Goal: Information Seeking & Learning: Learn about a topic

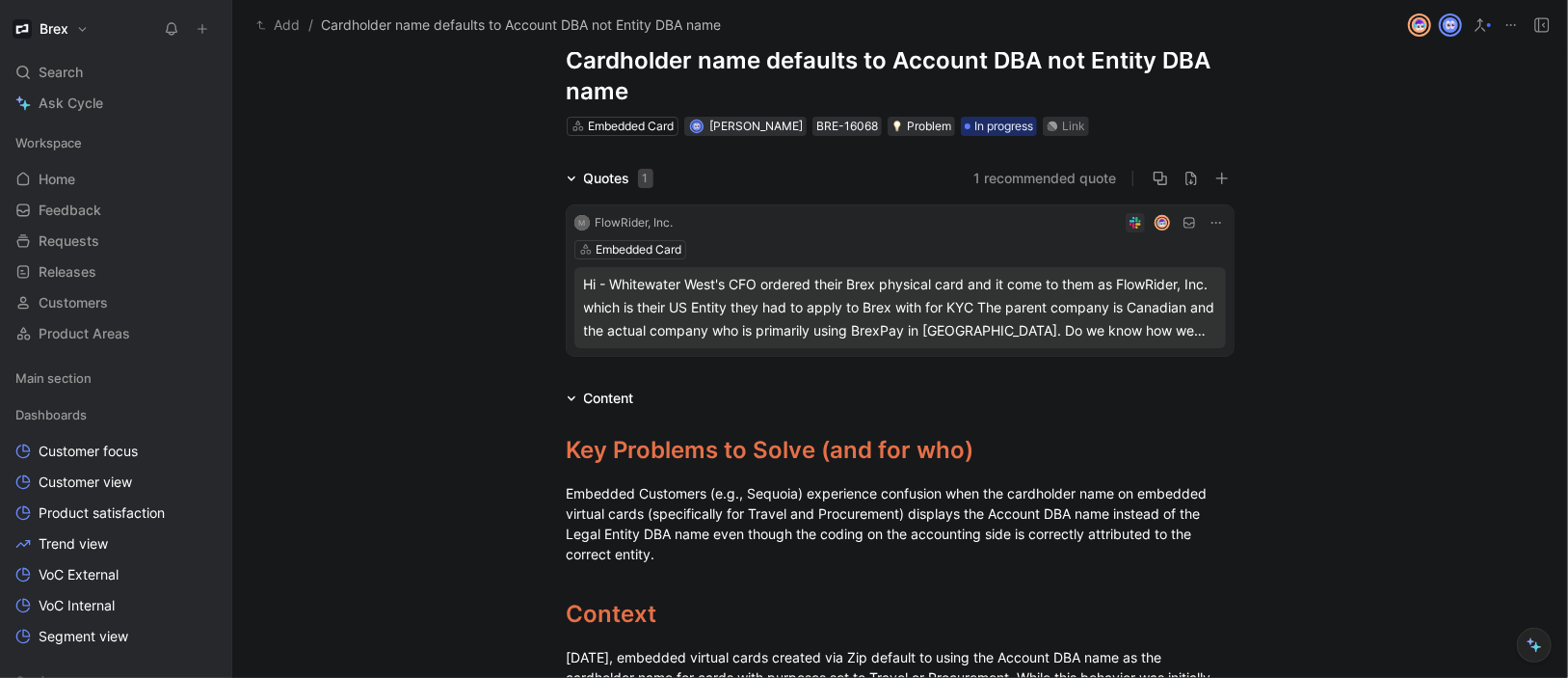
scroll to position [98, 0]
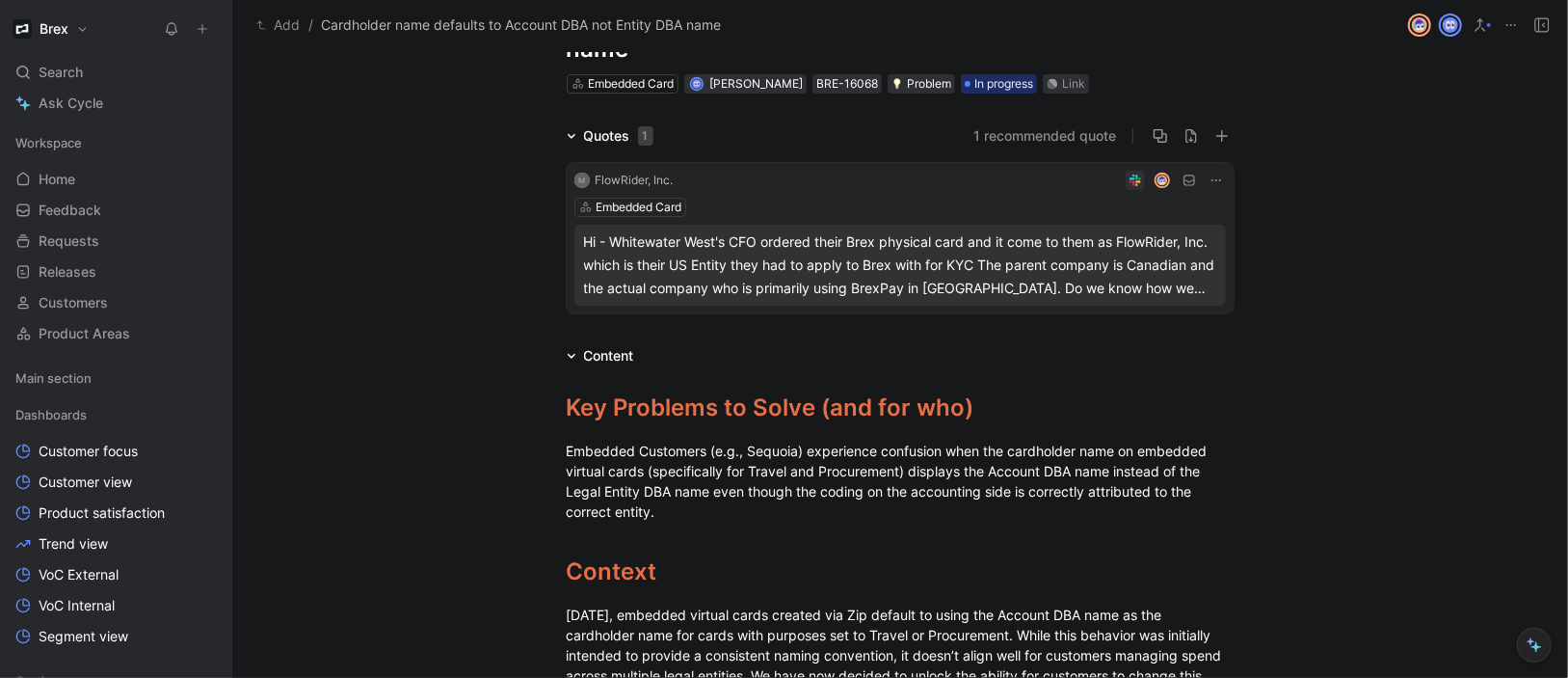
click at [815, 286] on div "Hi - Whitewater West's CFO ordered their Brex physical card and it come to them…" at bounding box center [899, 265] width 632 height 69
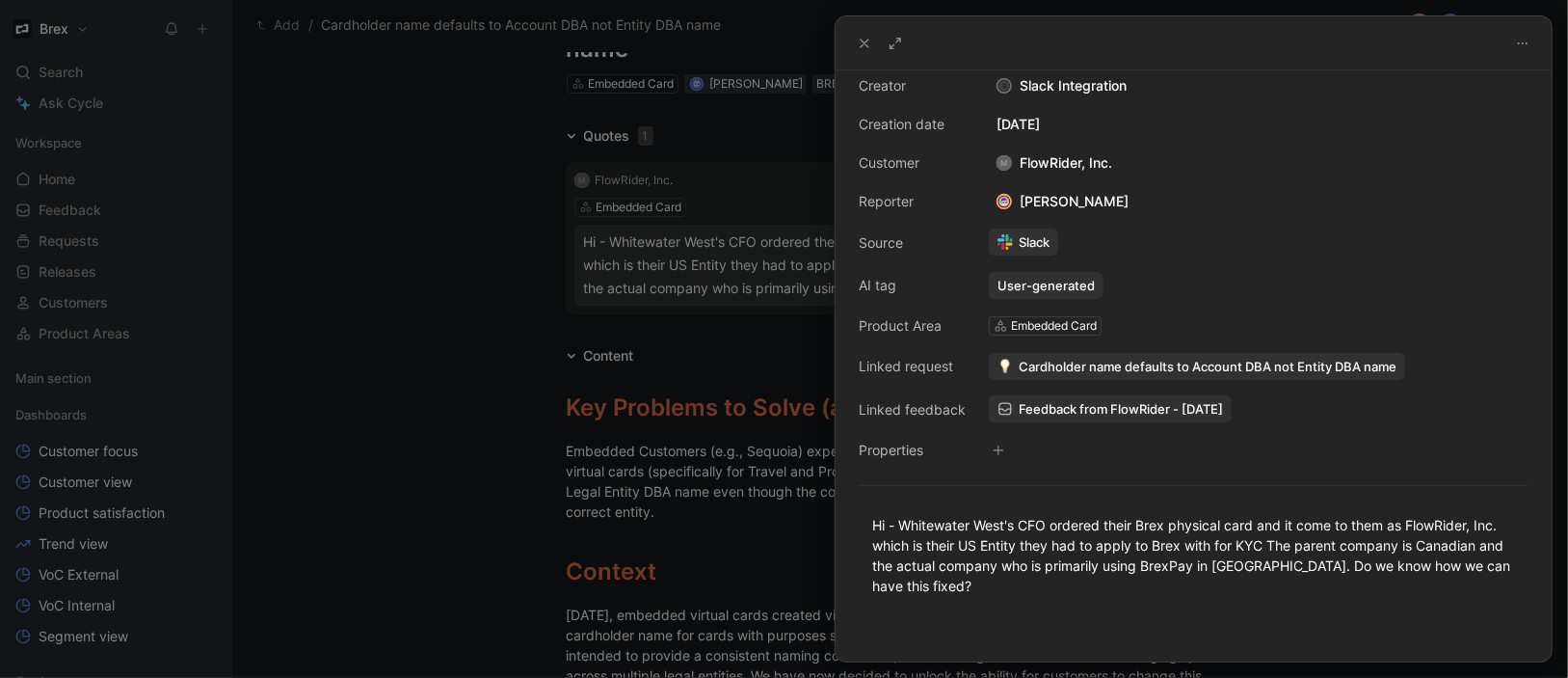
scroll to position [18, 0]
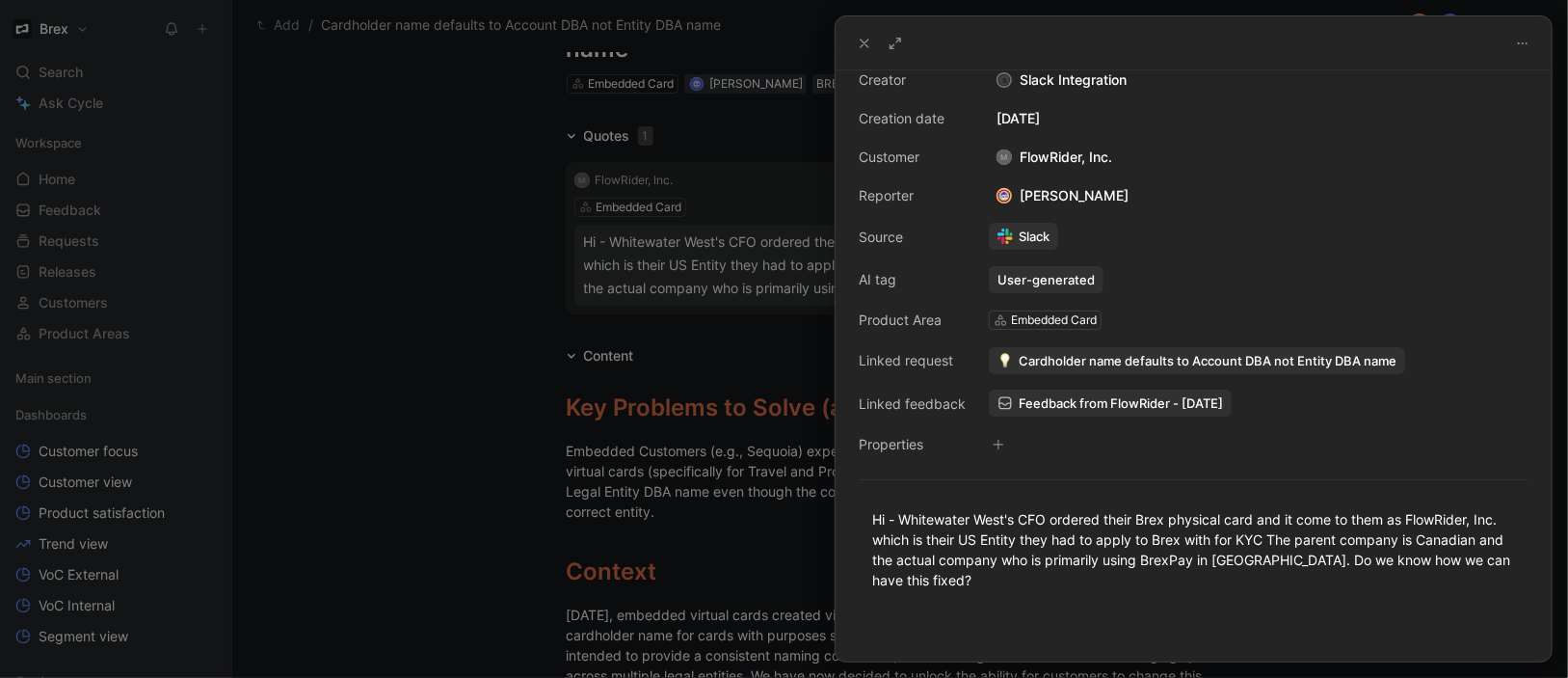
click at [681, 345] on div at bounding box center [784, 339] width 1568 height 678
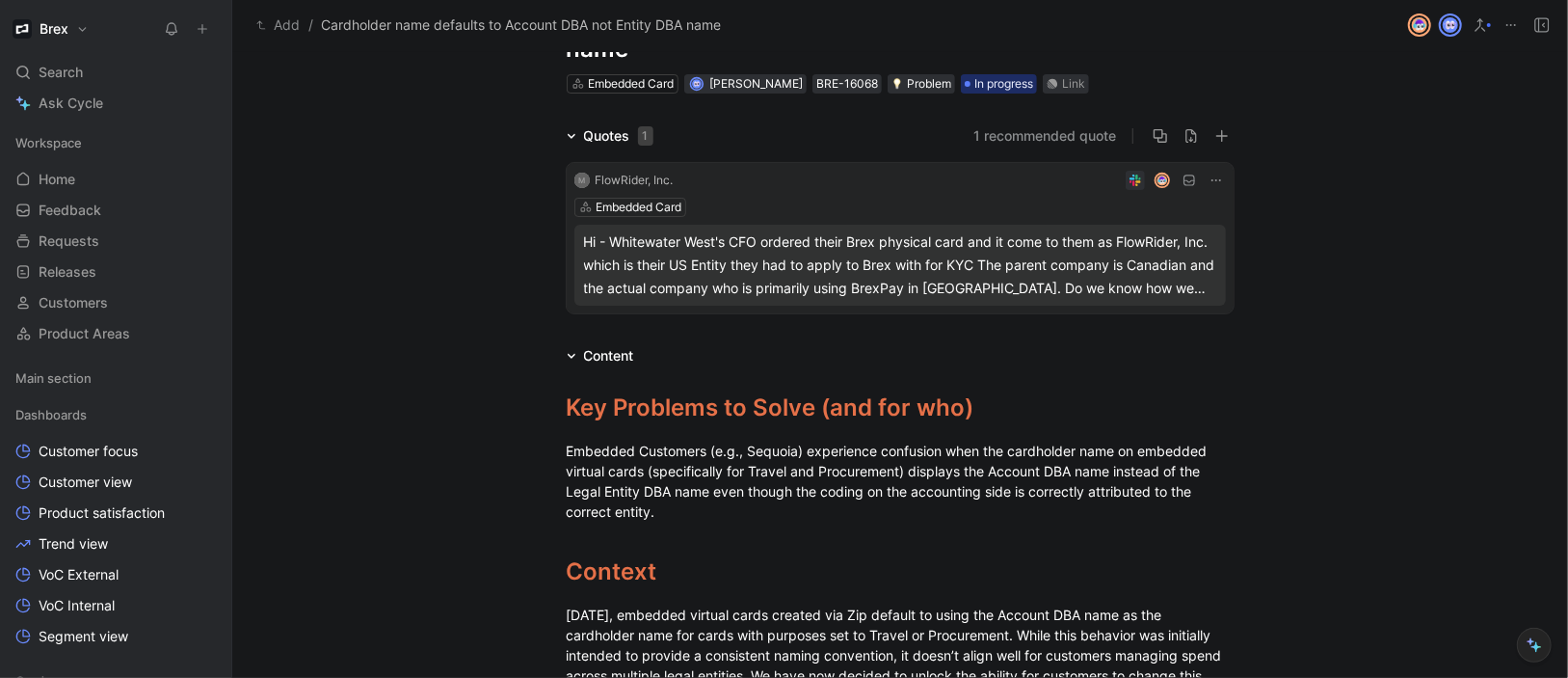
click at [714, 280] on div "Hi - Whitewater West's CFO ordered their Brex physical card and it come to them…" at bounding box center [899, 265] width 632 height 69
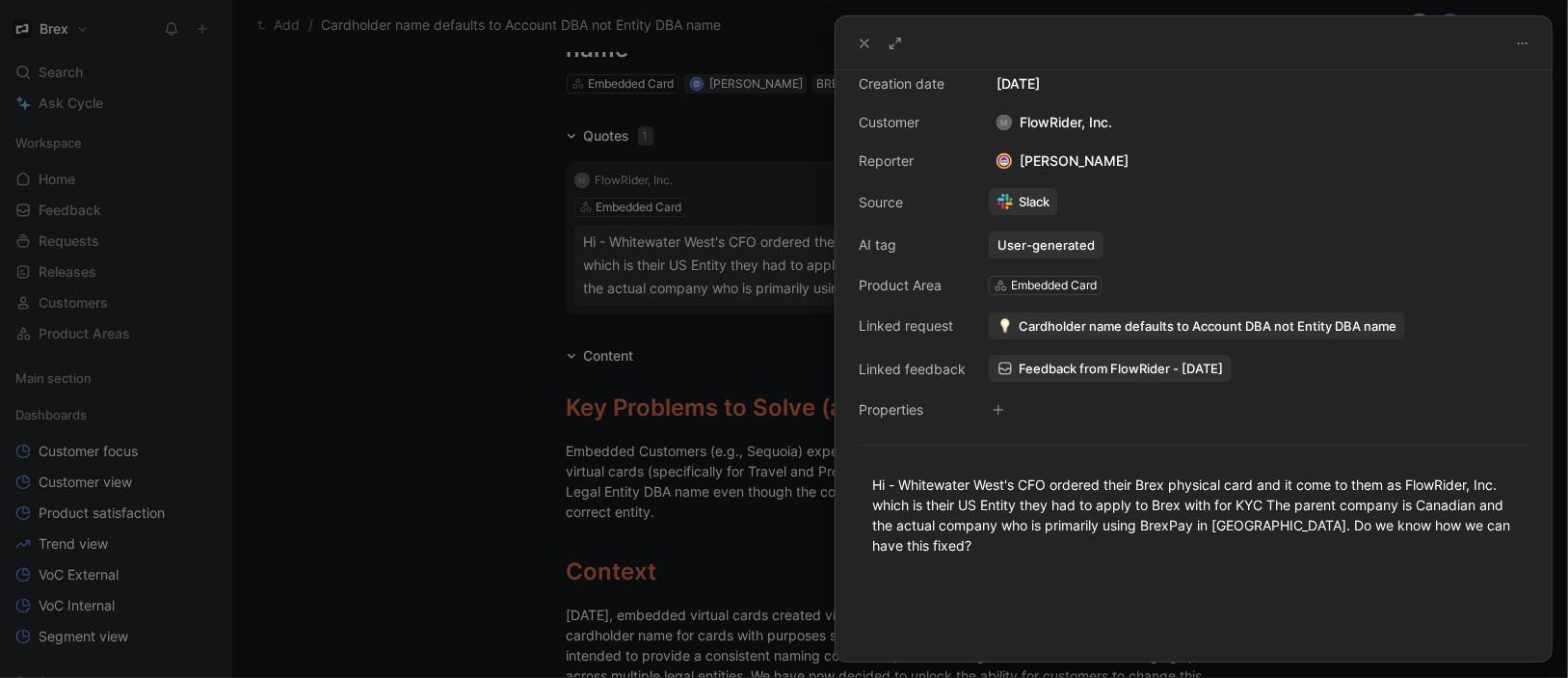
scroll to position [88, 0]
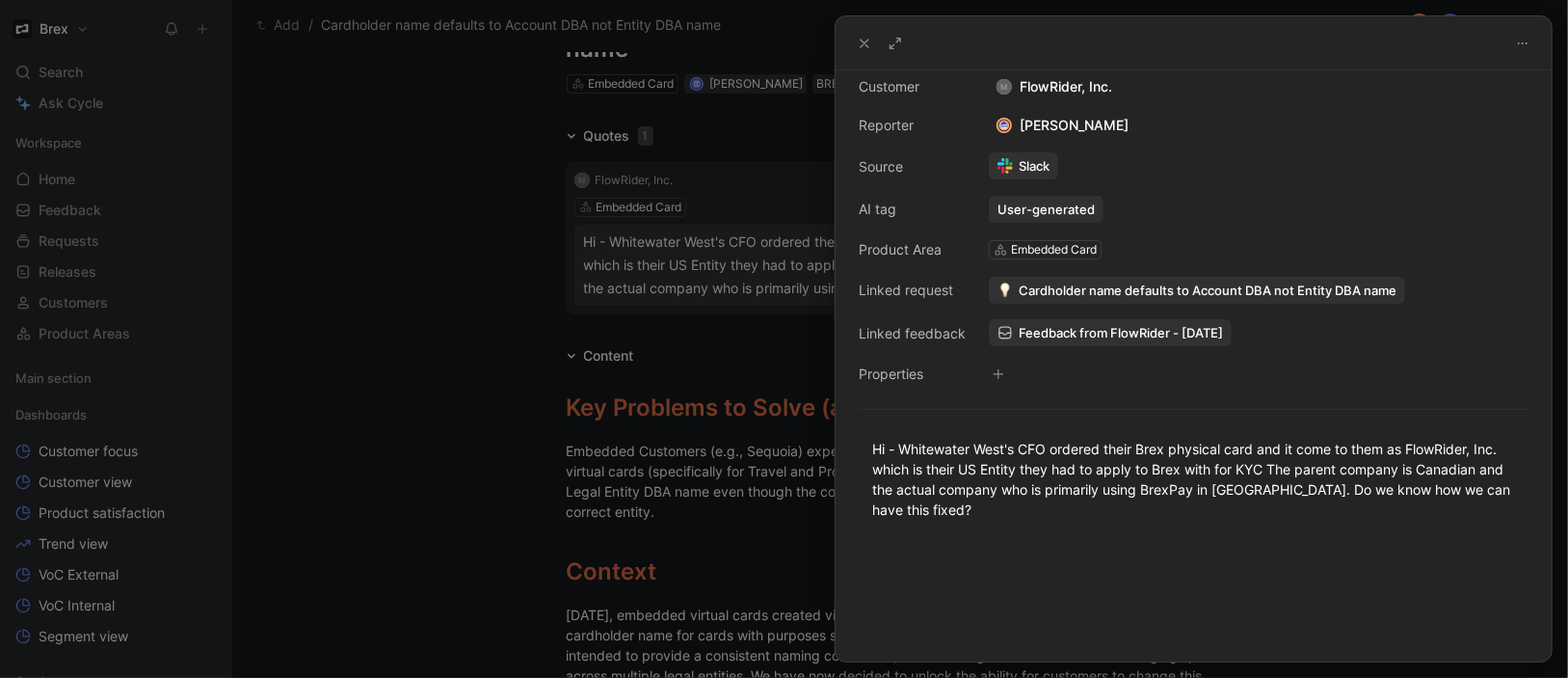
click at [450, 248] on div at bounding box center [784, 339] width 1568 height 678
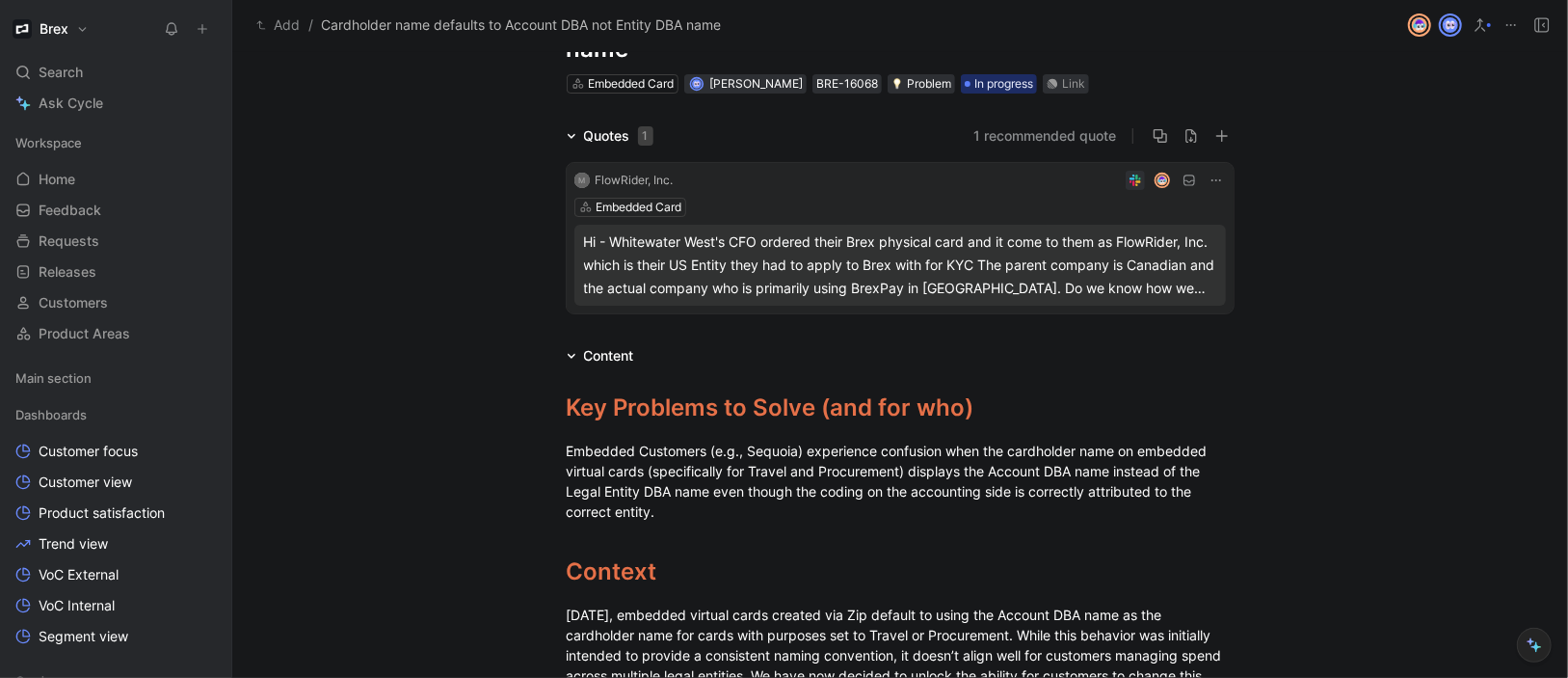
click at [867, 289] on div "Hi - Whitewater West's CFO ordered their Brex physical card and it come to them…" at bounding box center [899, 265] width 632 height 69
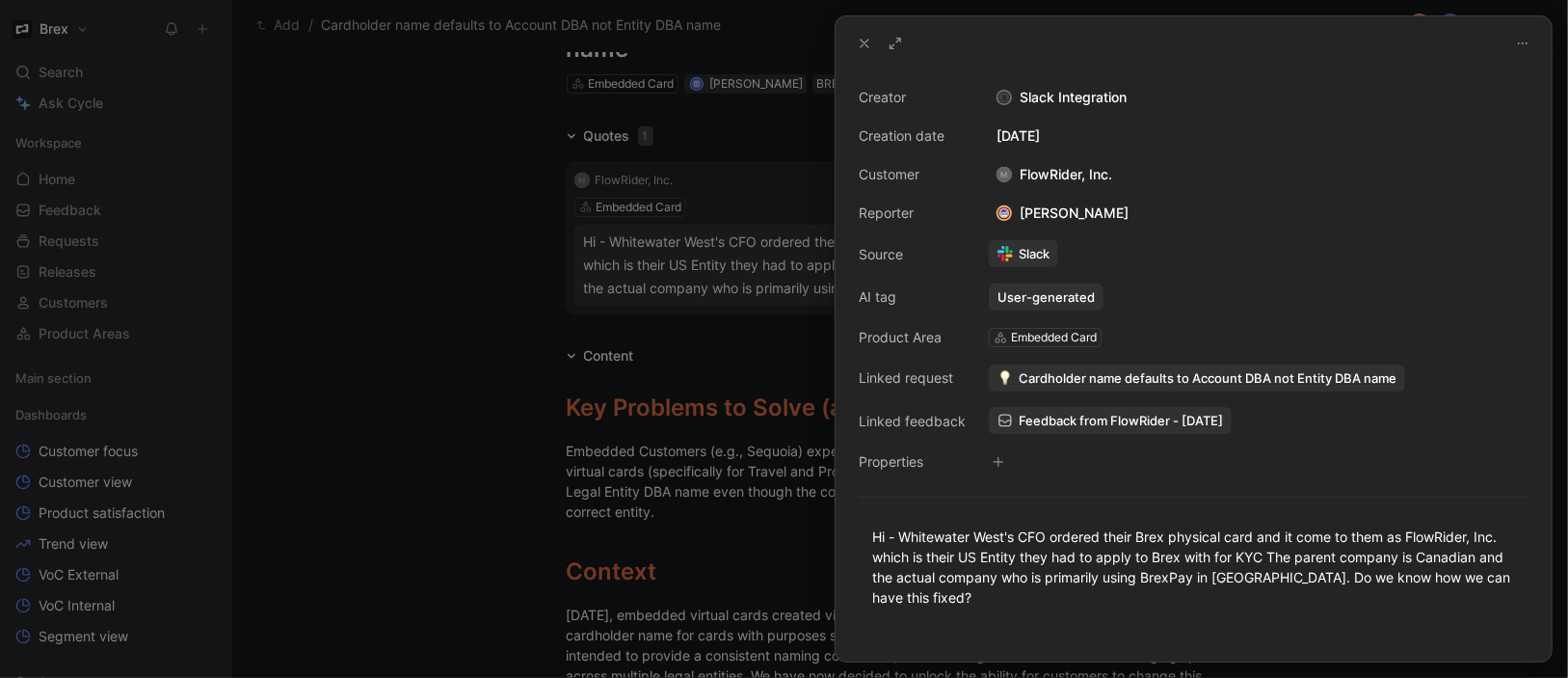
click at [869, 40] on icon at bounding box center [865, 44] width 16 height 16
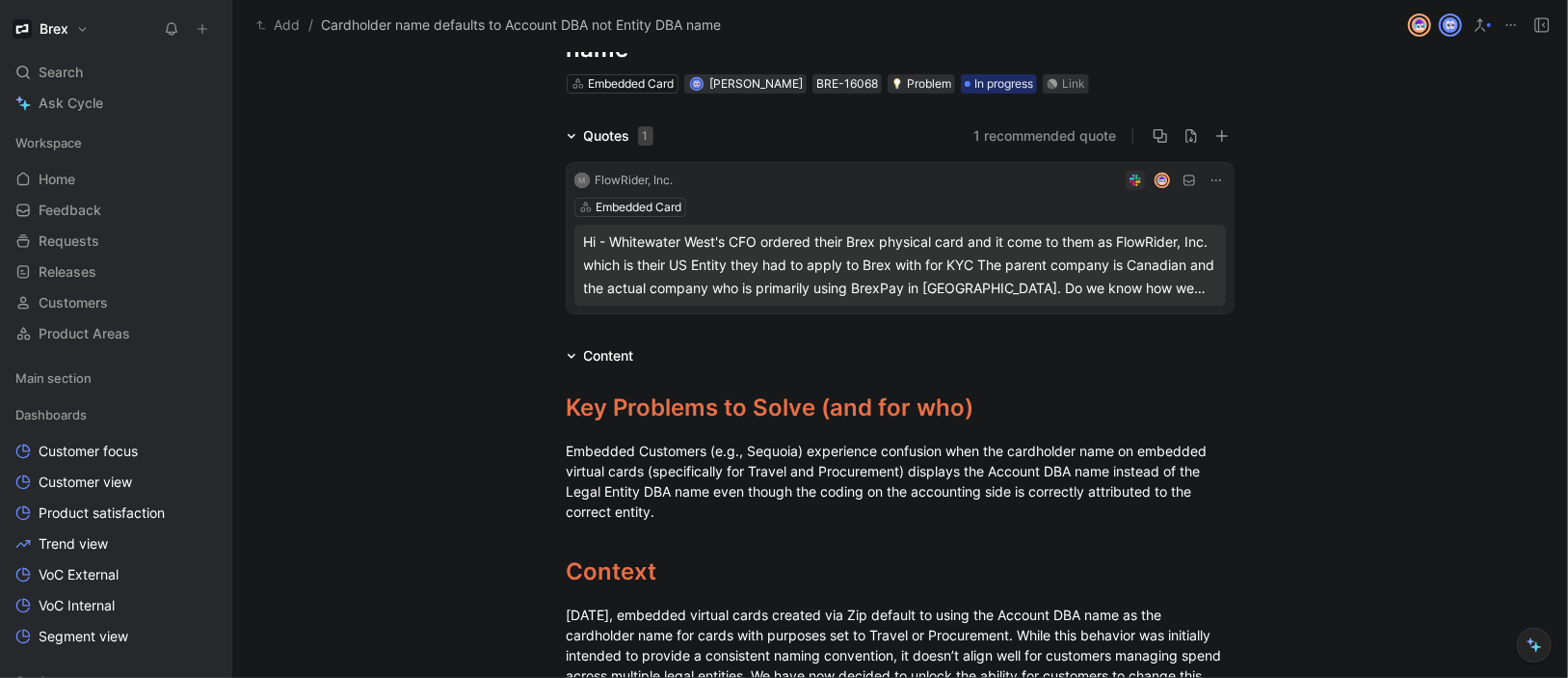
click at [1212, 172] on icon at bounding box center [1216, 180] width 16 height 16
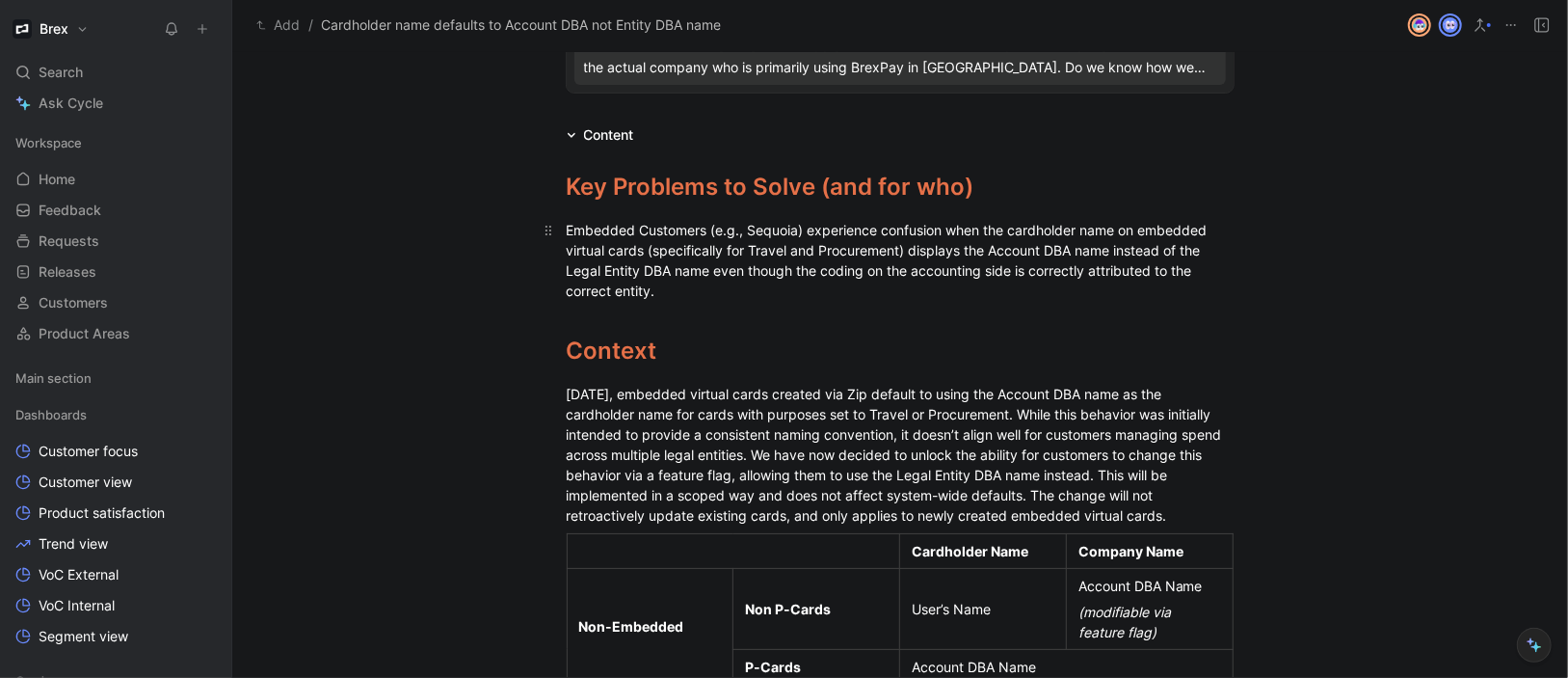
scroll to position [338, 0]
